Goal: Task Accomplishment & Management: Complete application form

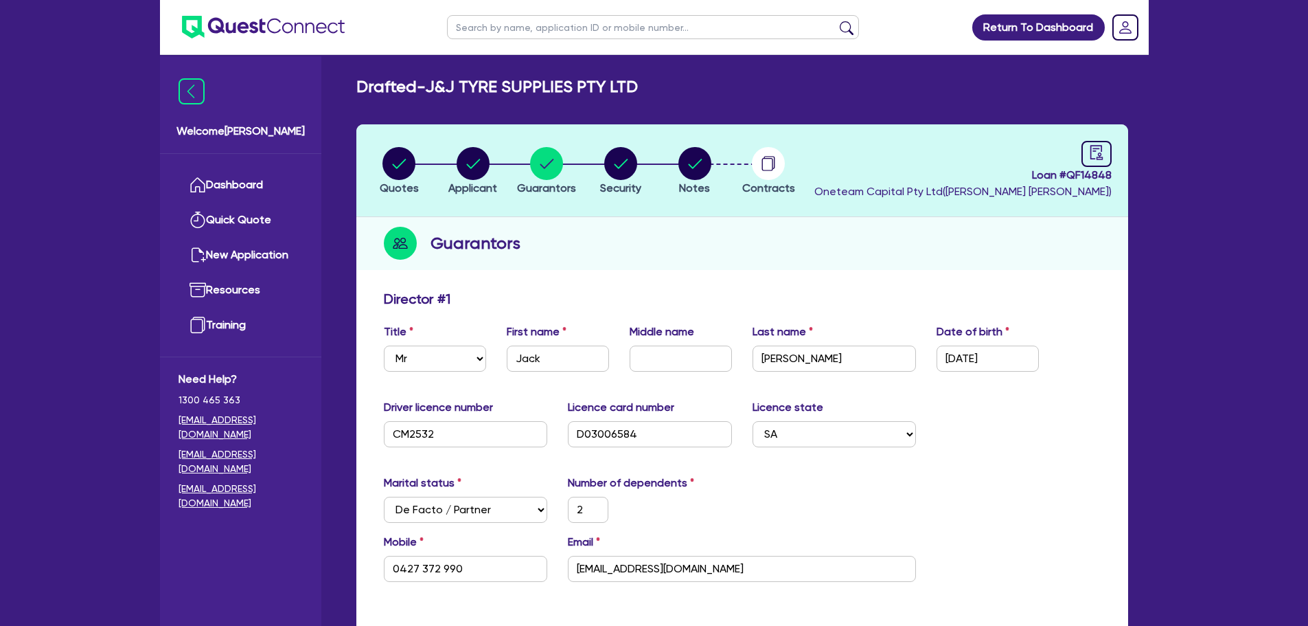
select select "MR"
select select "SA"
select select "DE_FACTO"
select select "CASH"
select select "HOUSEHOLD_PERSONAL"
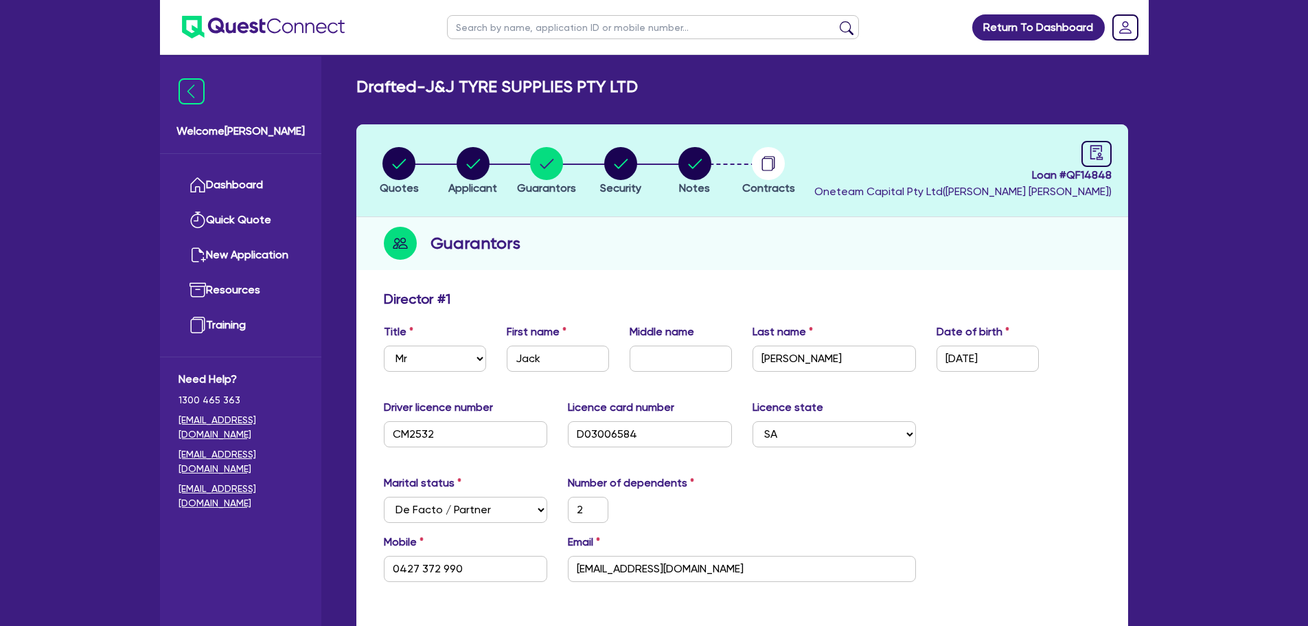
select select "VEHICLE"
select select "TRUCK"
select select "EQUIPMENT"
select select "MR"
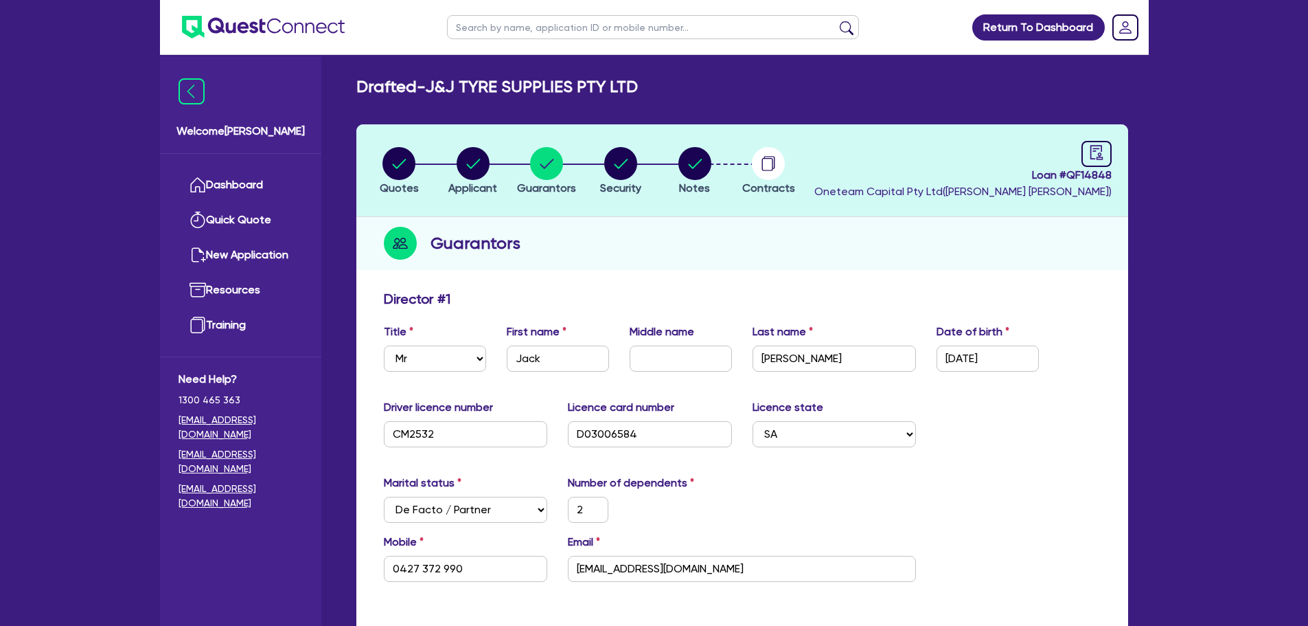
select select "SA"
select select "SINGLE"
select select "CASH"
select select "HOUSEHOLD_PERSONAL"
select select "VEHICLE"
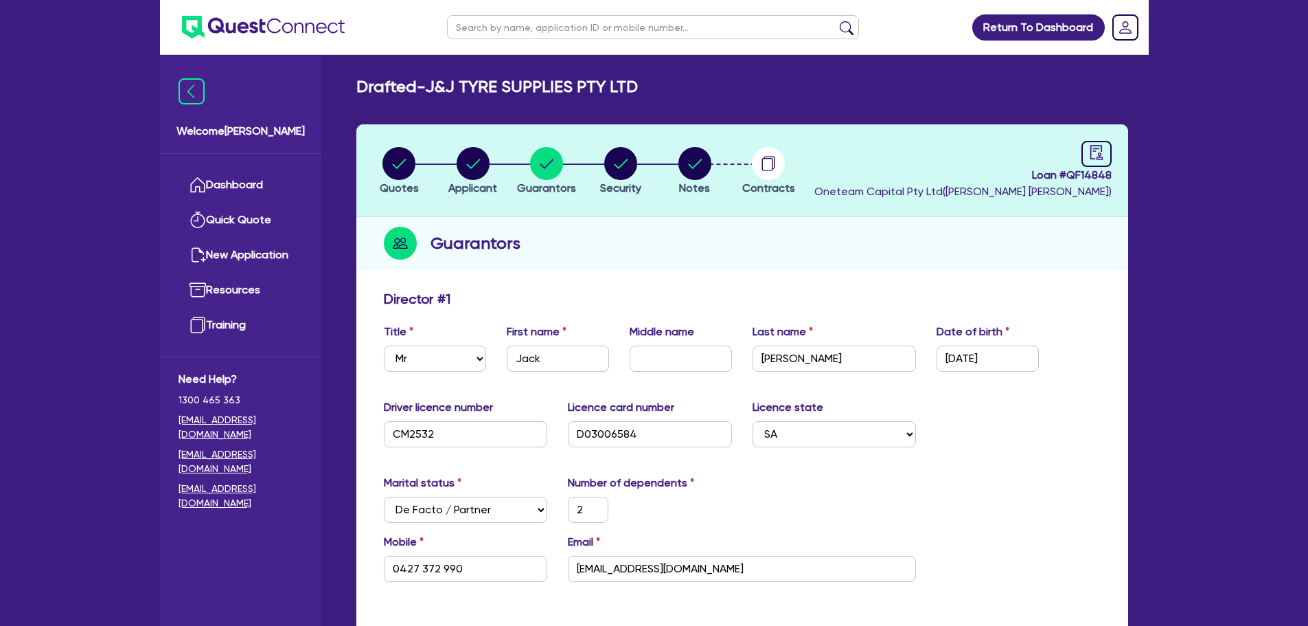
select select "TRUCK"
select select "EQUIPMENT"
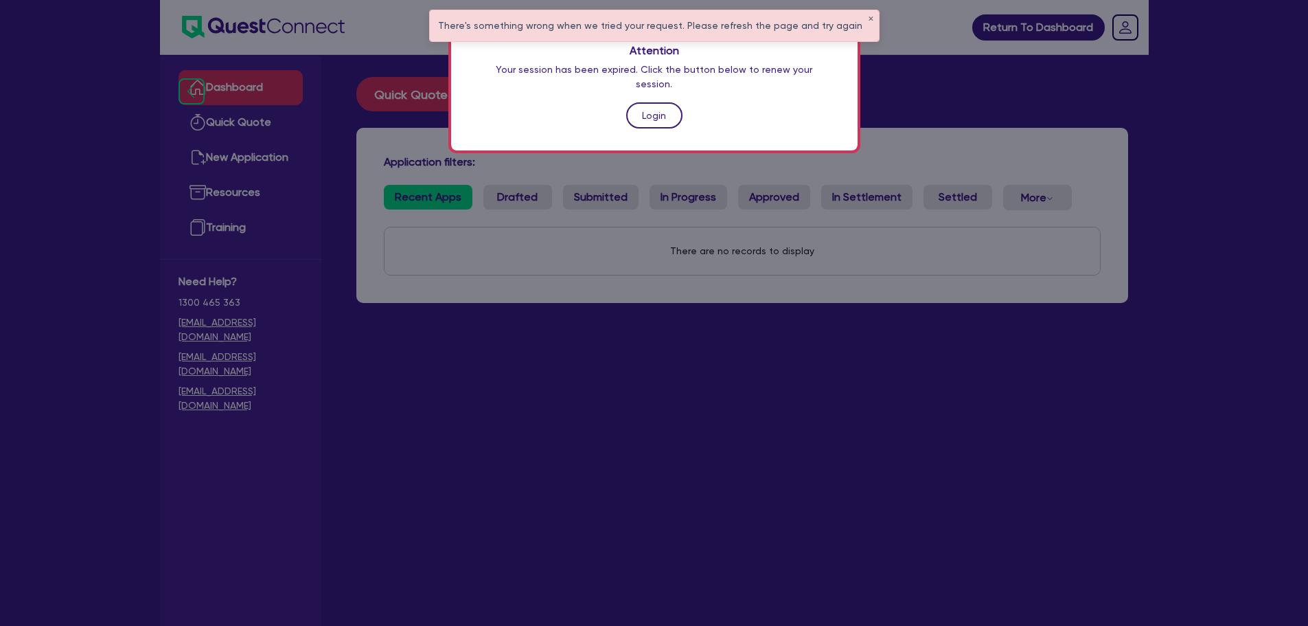
click at [656, 102] on link "Login" at bounding box center [654, 115] width 56 height 26
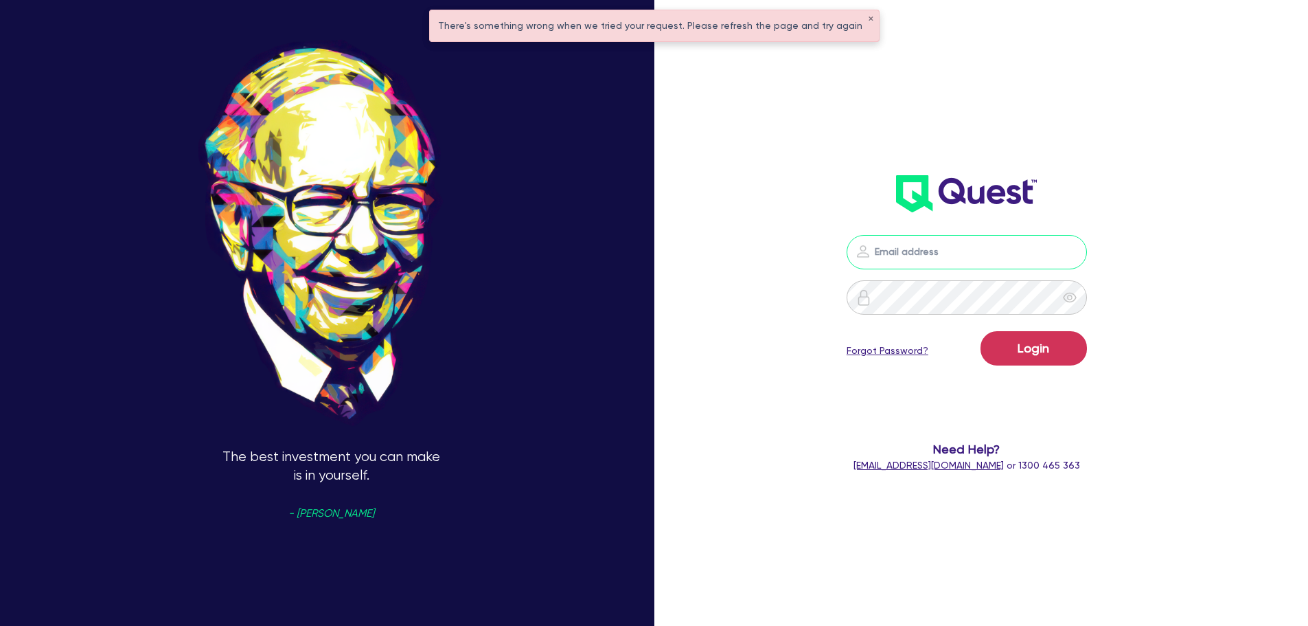
click at [893, 264] on input "email" at bounding box center [967, 252] width 240 height 34
type input "rob.matheson@quest.finance"
click at [1053, 348] on button "Login" at bounding box center [1034, 348] width 106 height 34
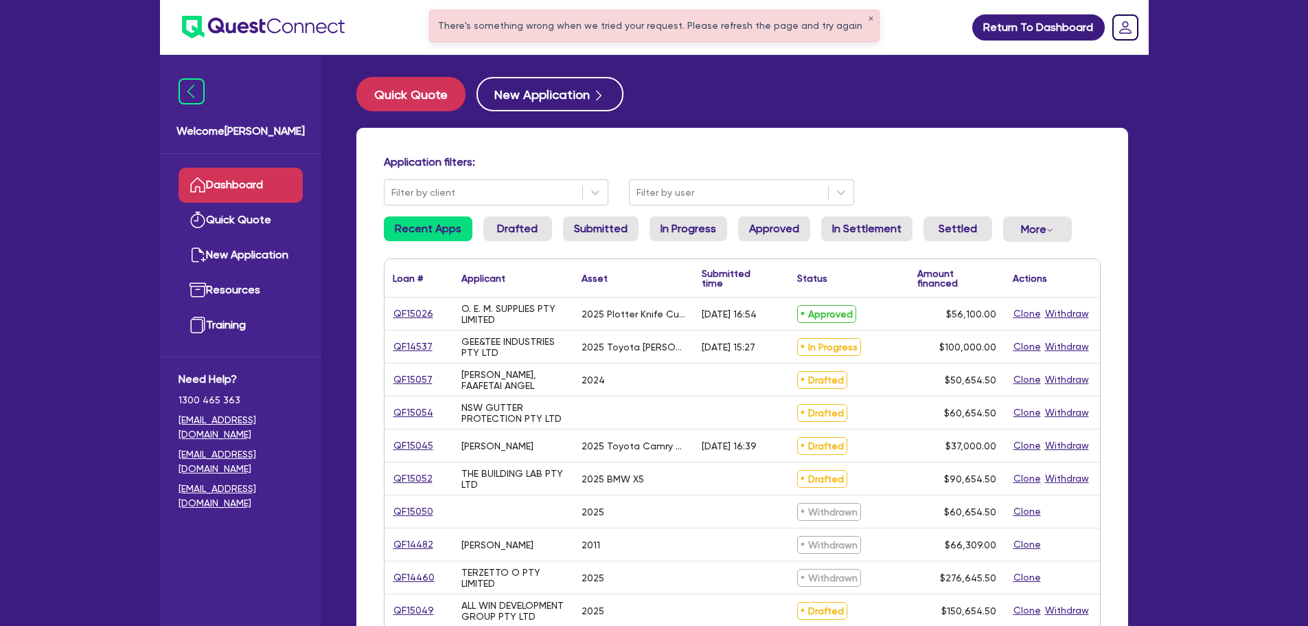
click at [863, 18] on div "There's something wrong when we tried your request. Please refresh the page and…" at bounding box center [654, 25] width 449 height 31
click at [856, 16] on div "There's something wrong when we tried your request. Please refresh the page and…" at bounding box center [654, 25] width 449 height 31
click at [868, 20] on button "✕" at bounding box center [870, 19] width 5 height 7
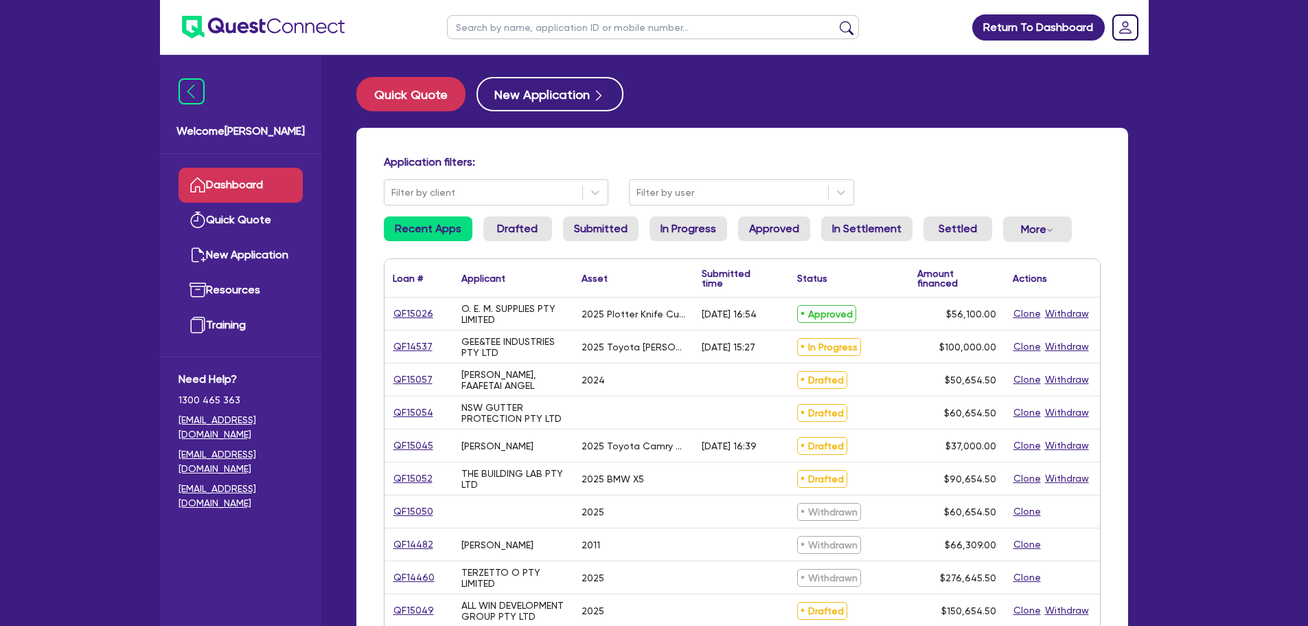
click at [615, 35] on input "text" at bounding box center [653, 27] width 412 height 24
type input "amandeep"
click at [836, 21] on button "submit" at bounding box center [847, 30] width 22 height 19
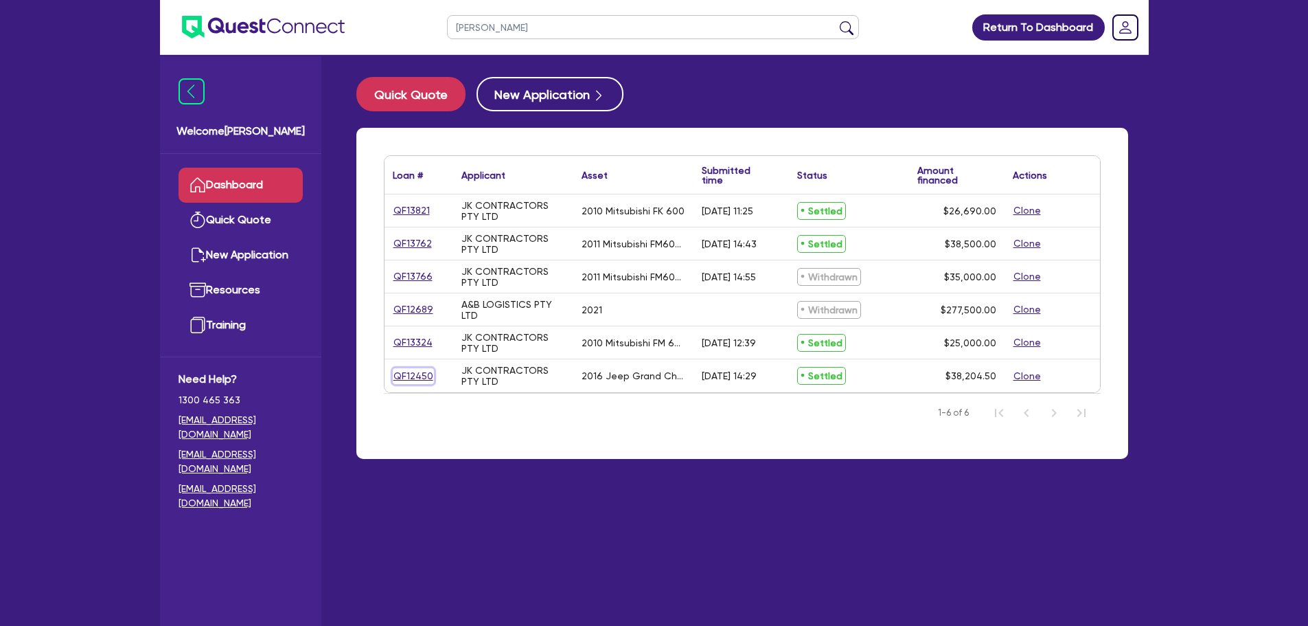
click at [396, 382] on link "QF12450" at bounding box center [413, 376] width 41 height 16
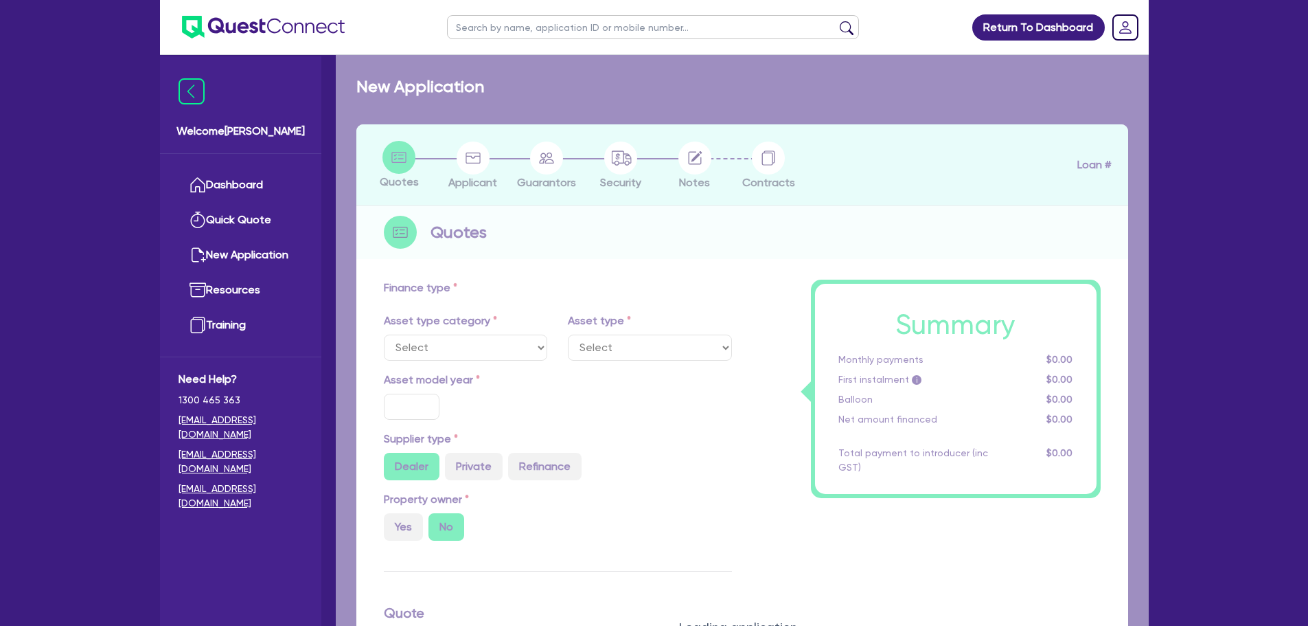
select select "CARS_AND_LIGHT_TRUCKS"
type input "2016"
radio input "false"
radio input "true"
type input "40,000"
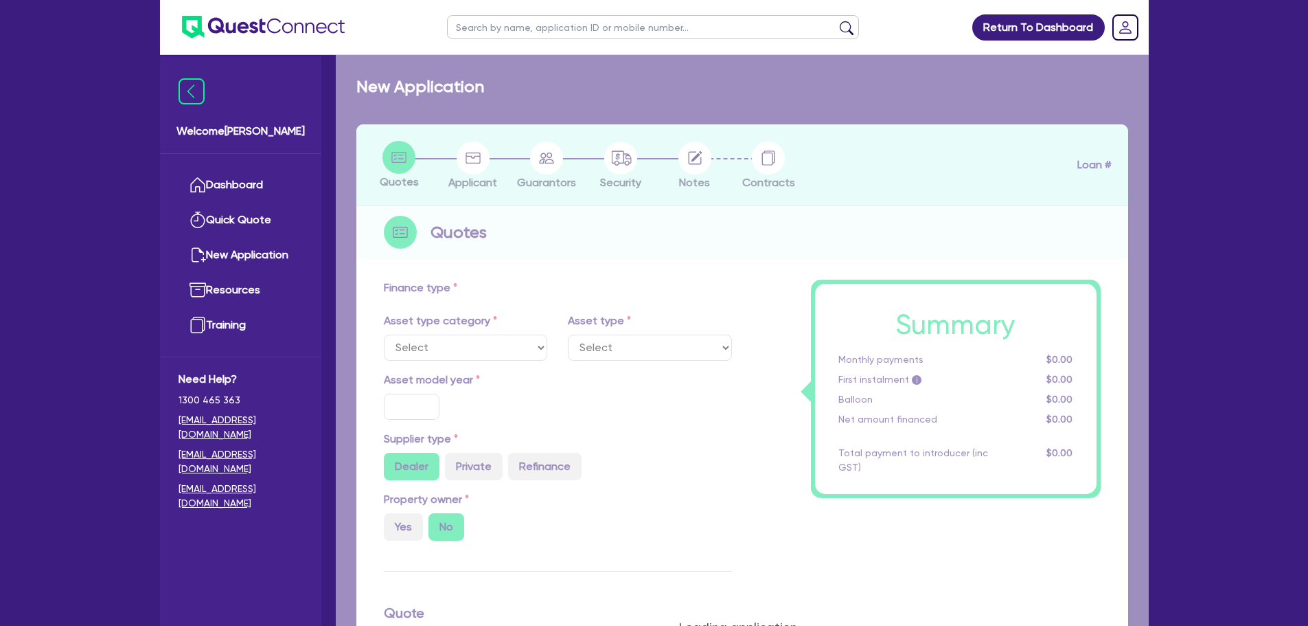
type input "3,000"
type input "5.82"
type input "2,220"
radio input "true"
type input "10.5"
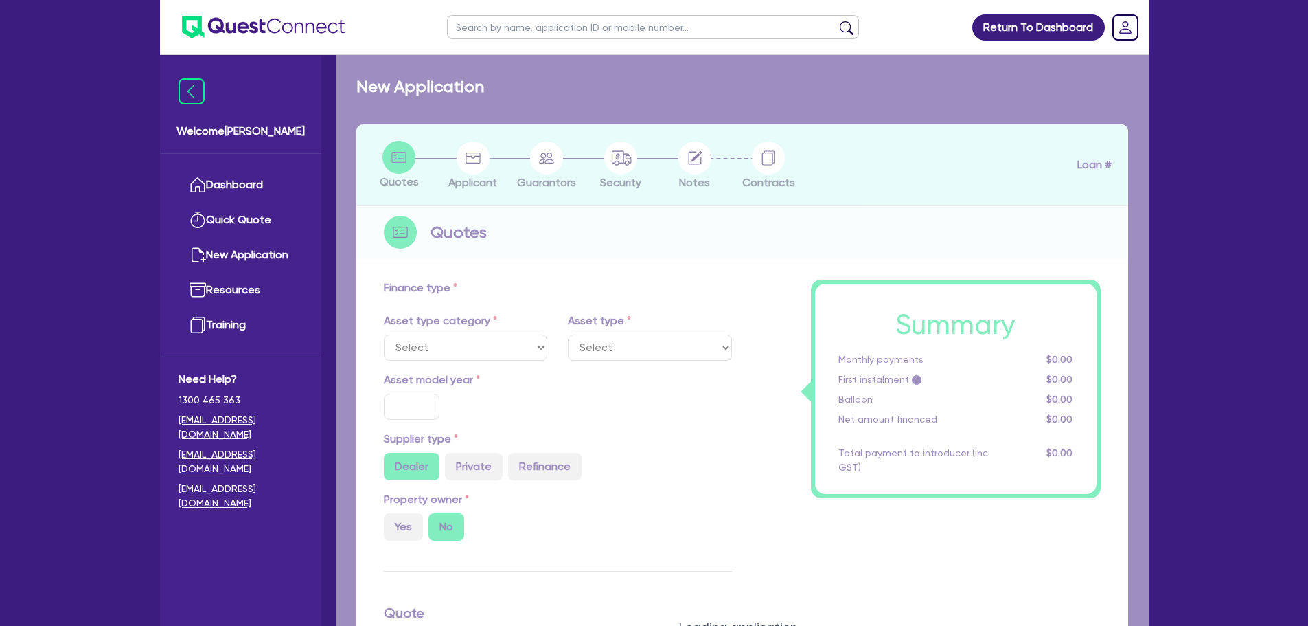
type input "500"
select select "PASSENGER_VEHICLES"
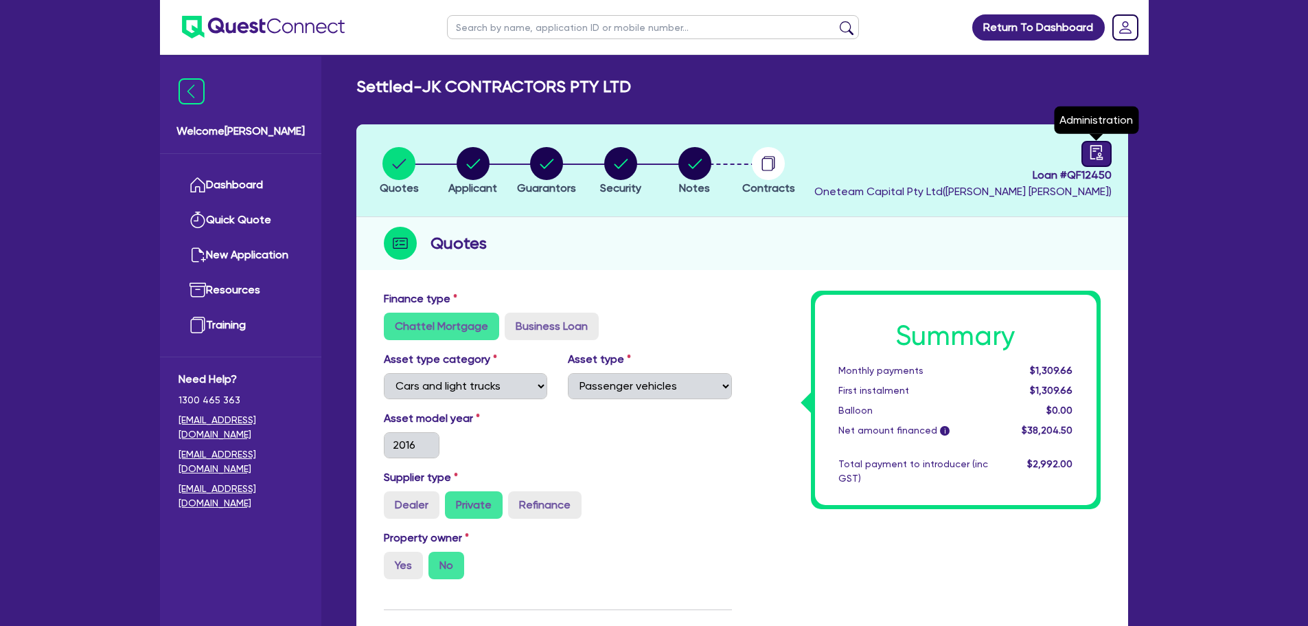
click at [1102, 148] on icon "audit" at bounding box center [1096, 152] width 12 height 14
select select "SETTLED"
select select "Westlawn"
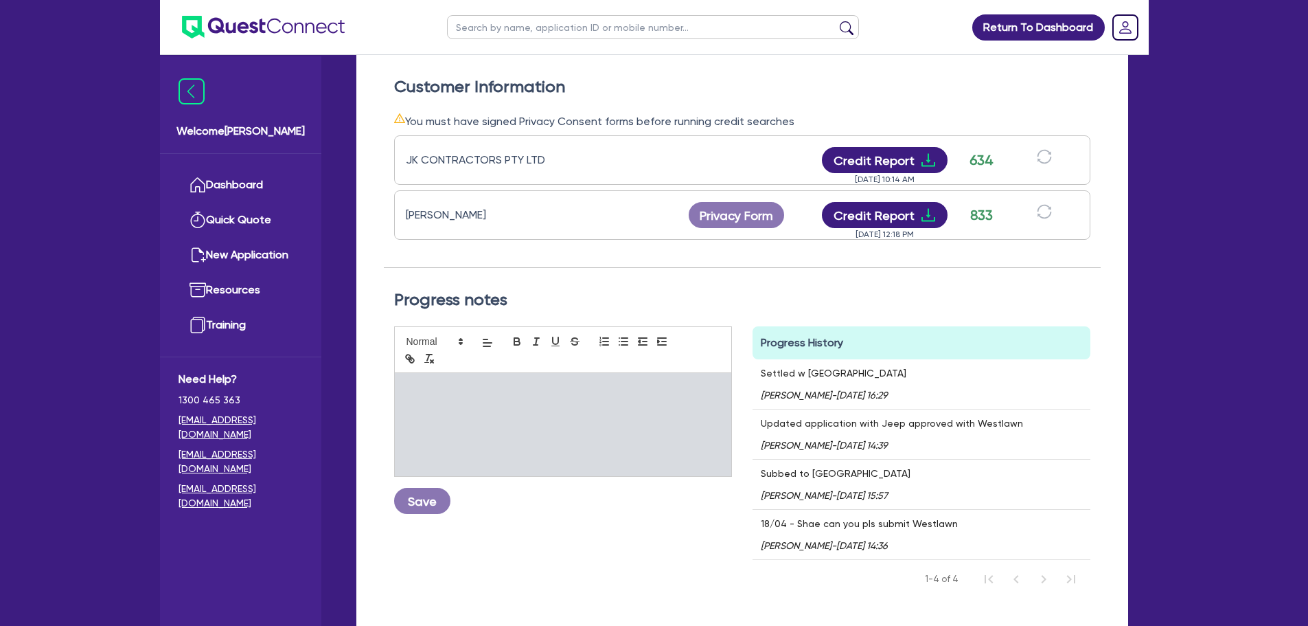
scroll to position [69, 0]
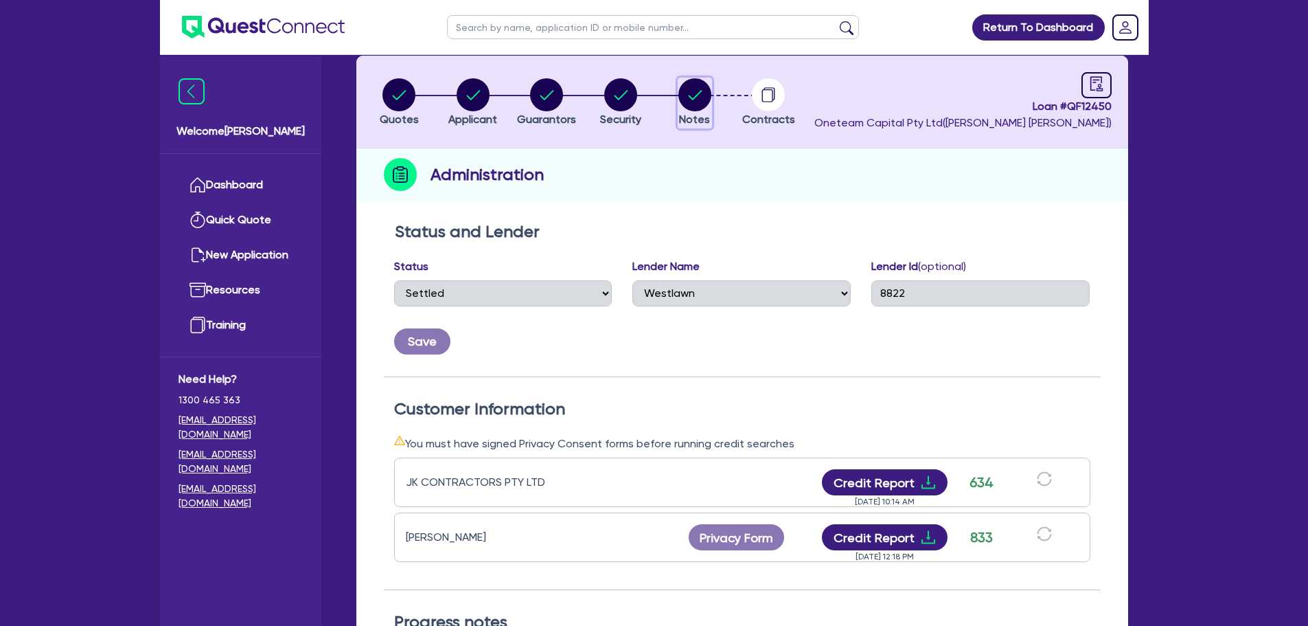
click at [699, 102] on circle "button" at bounding box center [695, 94] width 33 height 33
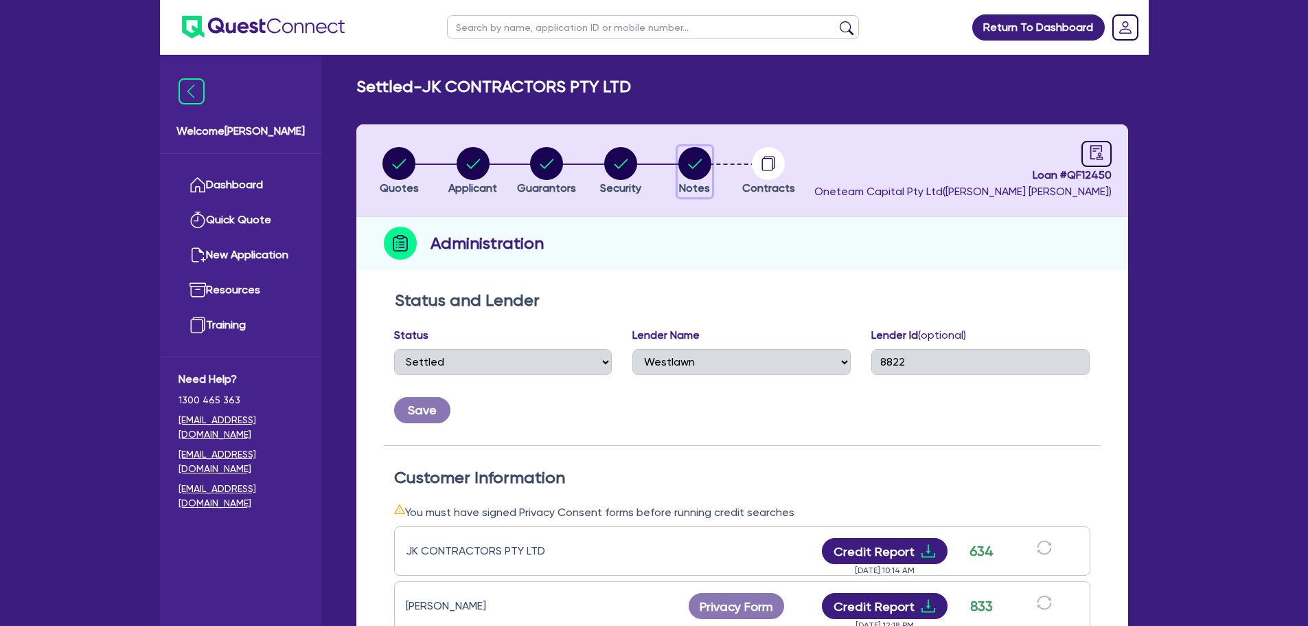
select select "Other"
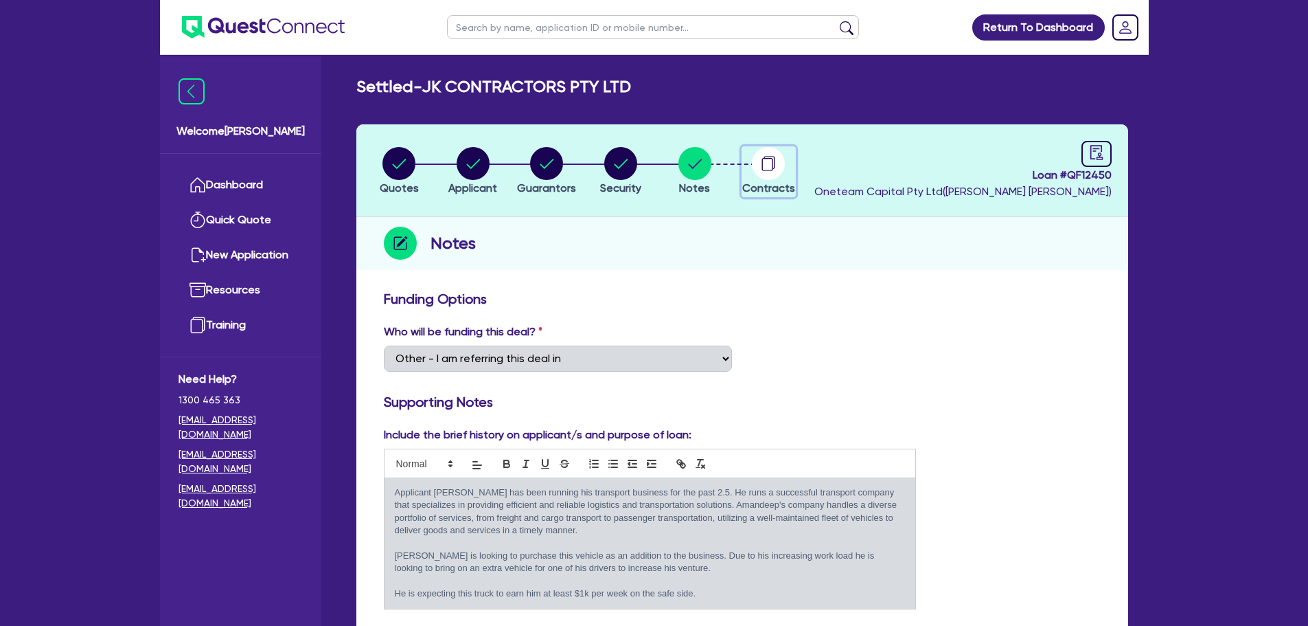
click at [782, 174] on icon "button" at bounding box center [768, 163] width 33 height 33
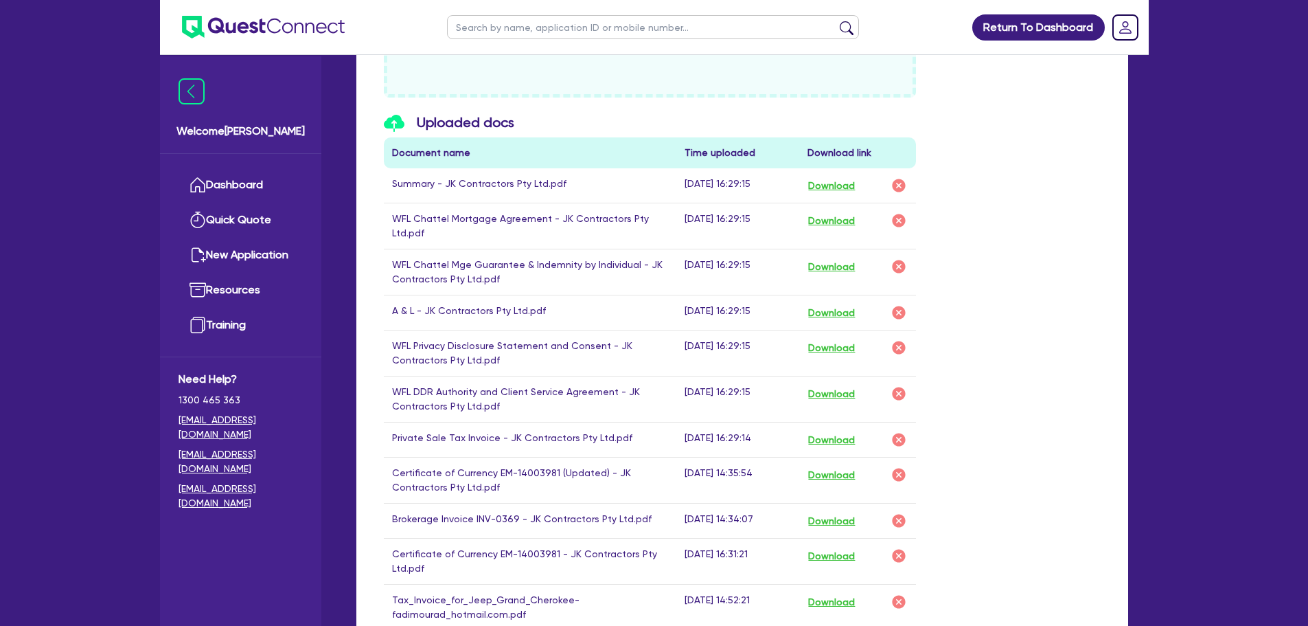
scroll to position [755, 0]
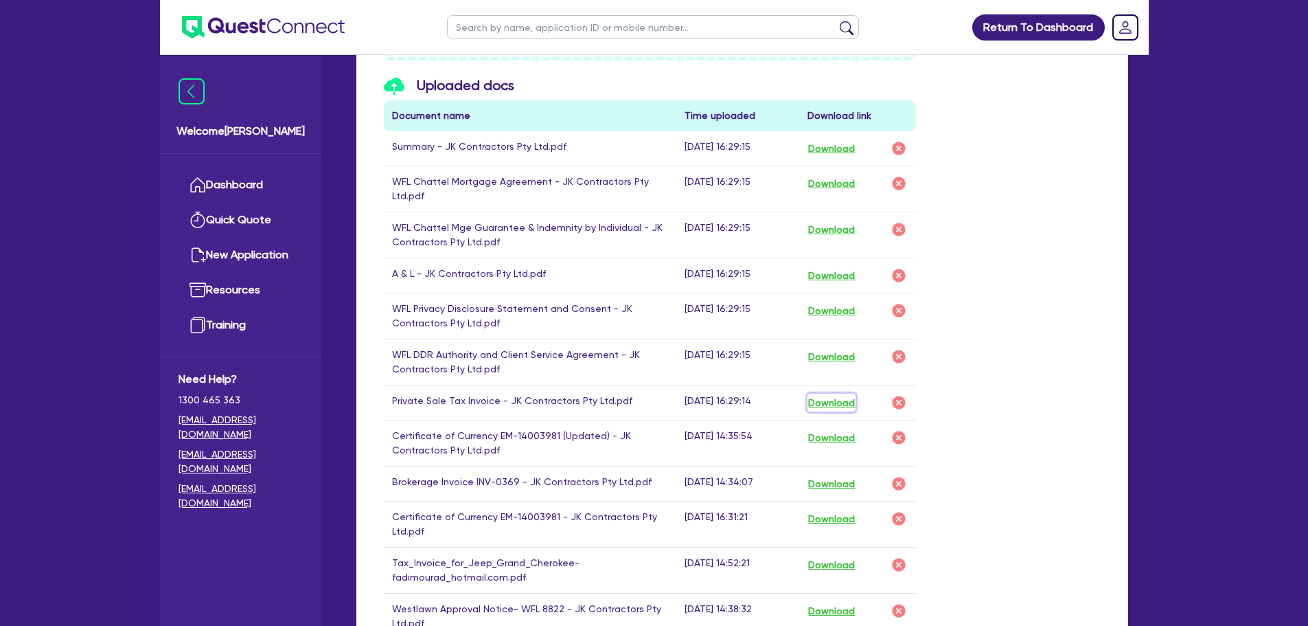
click at [851, 410] on button "Download" at bounding box center [832, 403] width 48 height 18
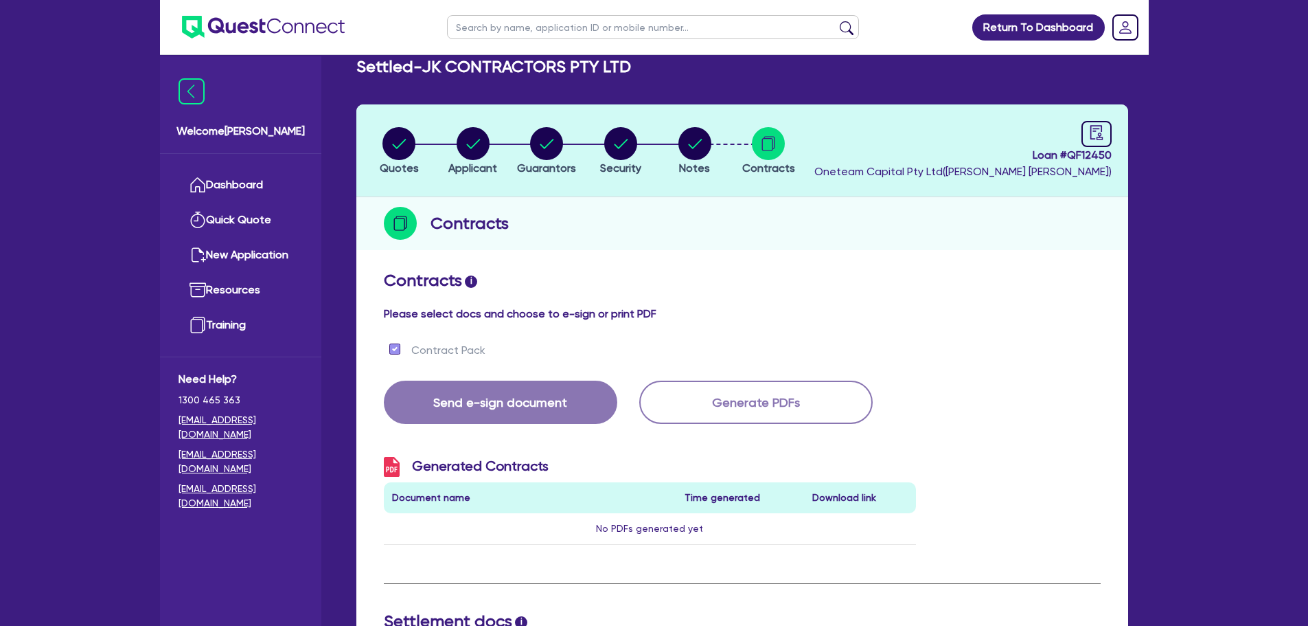
scroll to position [0, 0]
